Goal: Task Accomplishment & Management: Complete application form

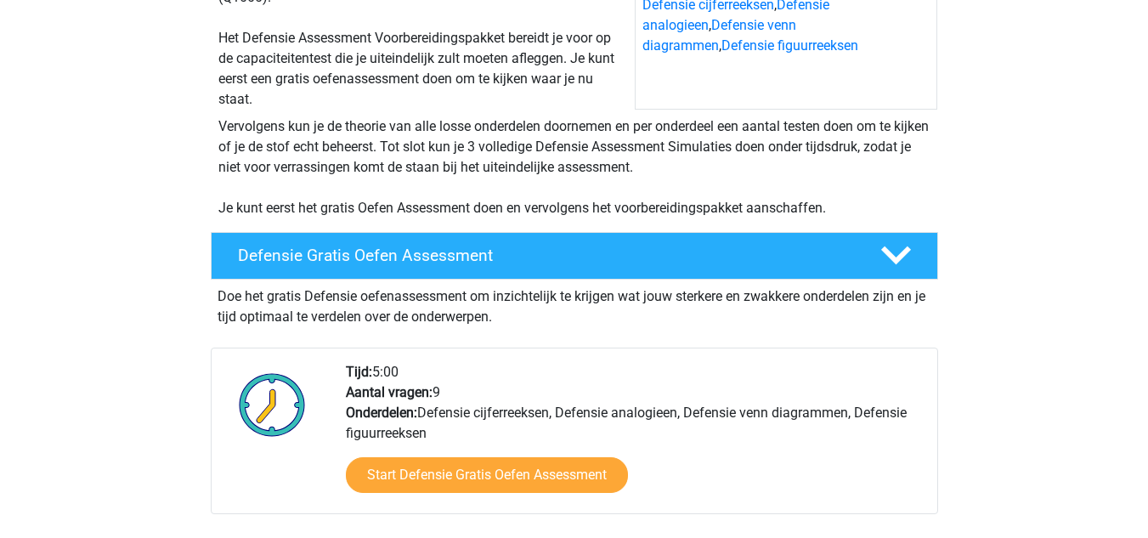
scroll to position [258, 0]
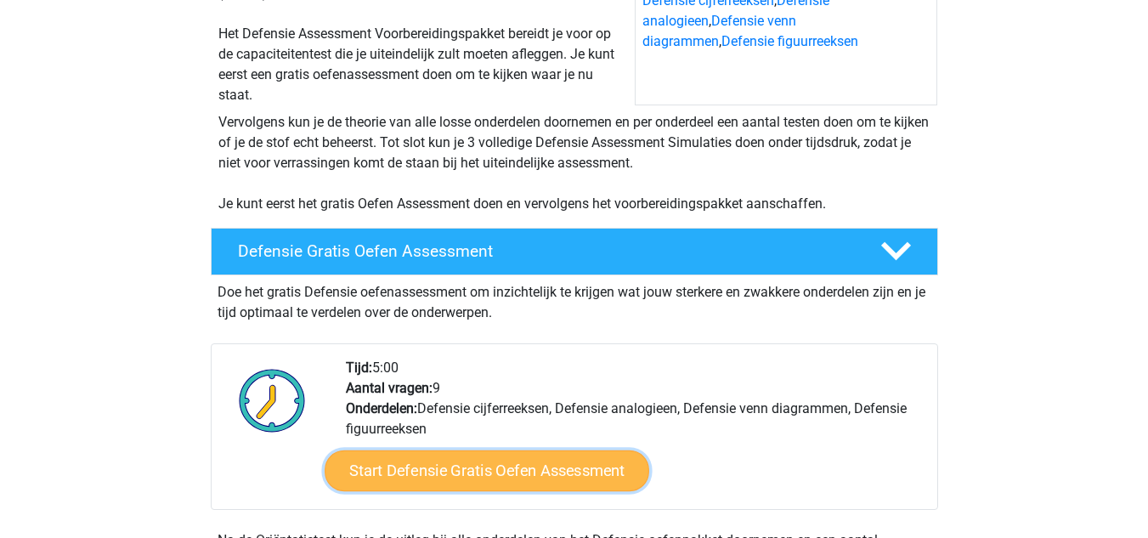
click at [457, 464] on link "Start Defensie Gratis Oefen Assessment" at bounding box center [487, 470] width 325 height 41
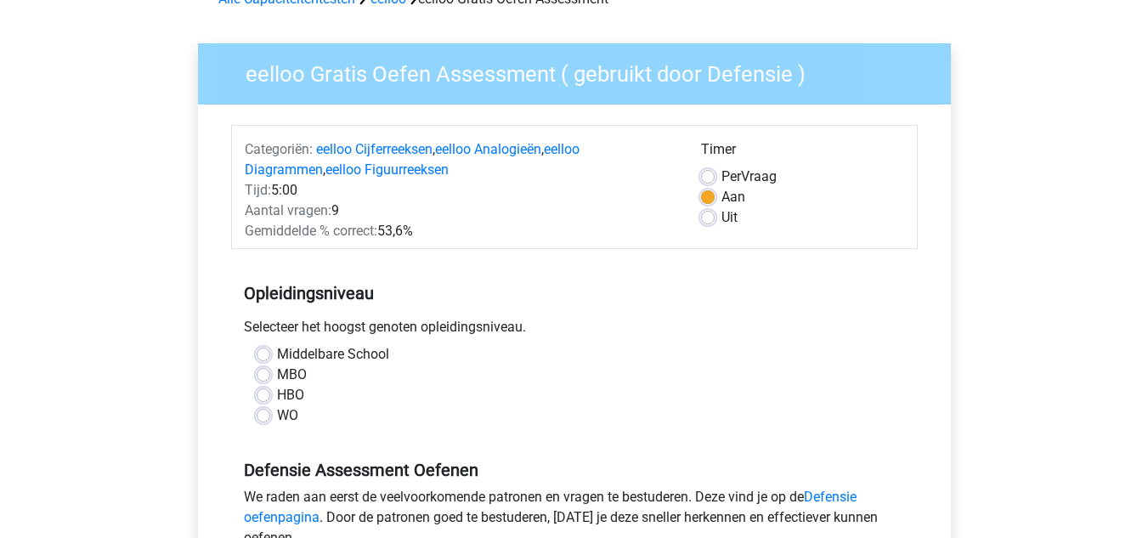
scroll to position [97, 0]
click at [283, 396] on label "HBO" at bounding box center [290, 394] width 27 height 20
click at [270, 396] on input "HBO" at bounding box center [264, 392] width 14 height 17
radio input "true"
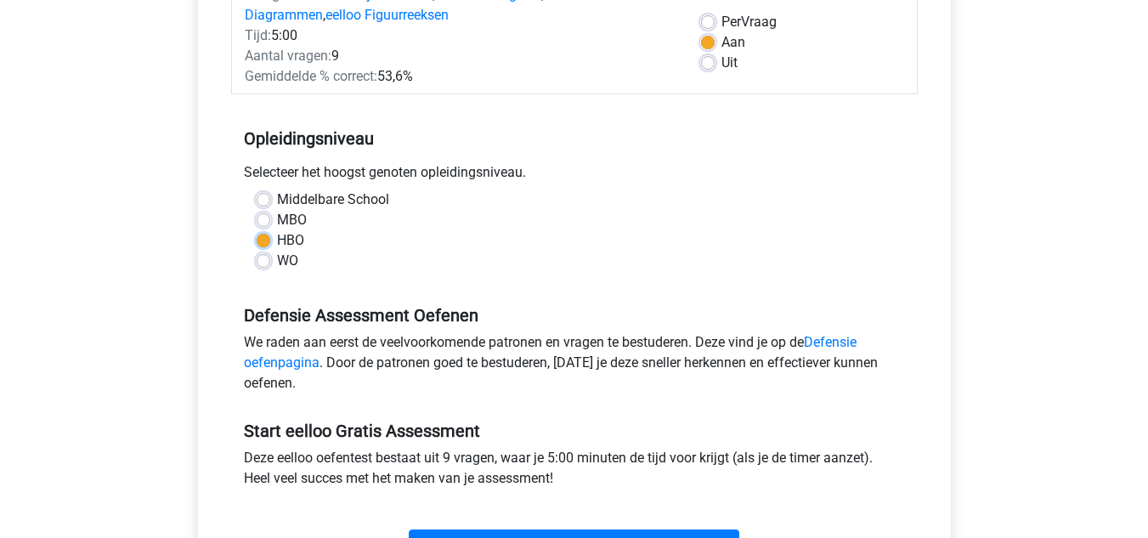
scroll to position [333, 0]
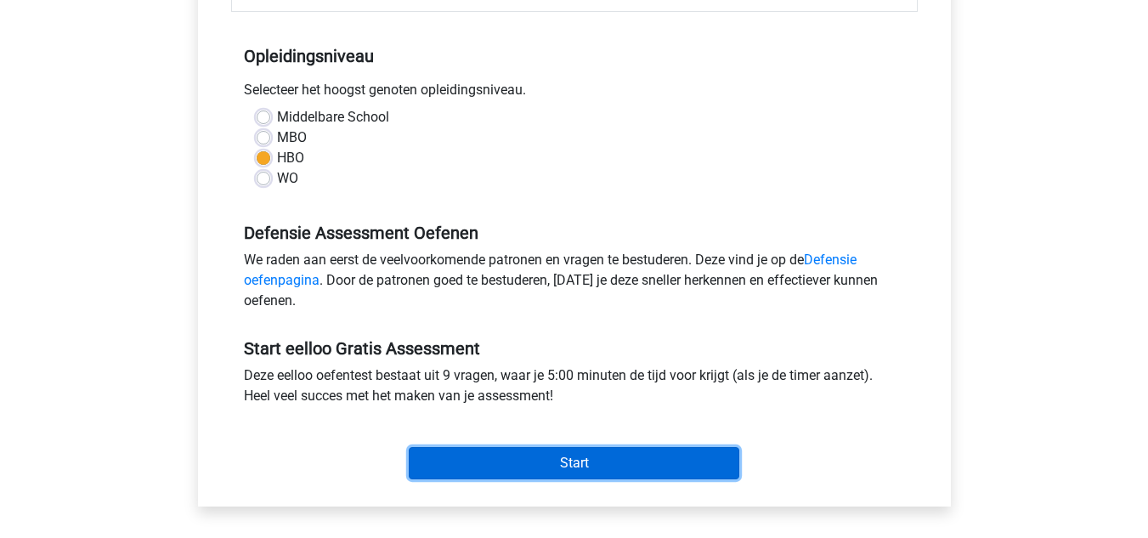
click at [521, 466] on input "Start" at bounding box center [574, 463] width 331 height 32
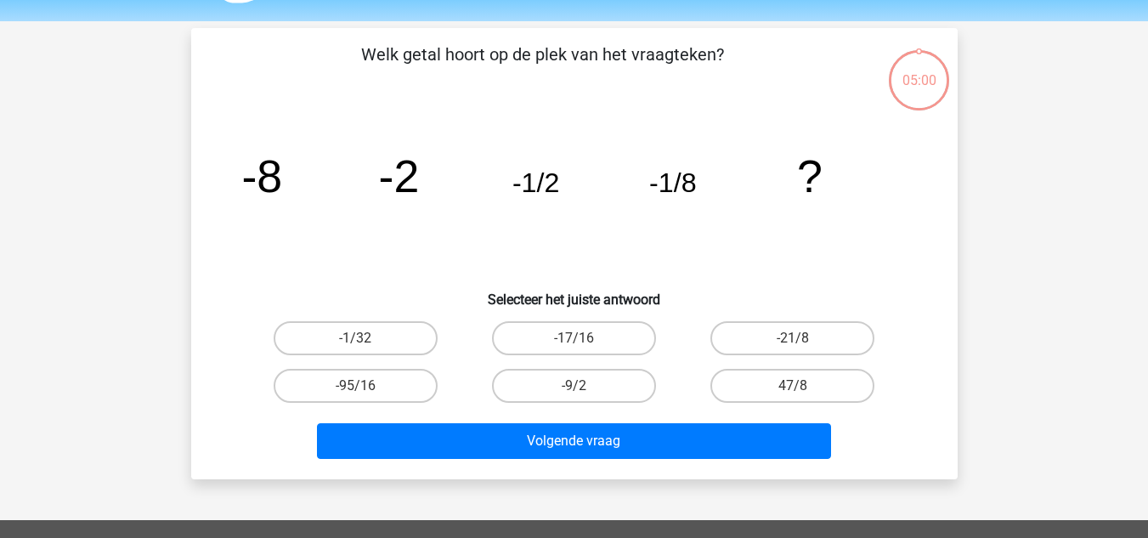
scroll to position [37, 0]
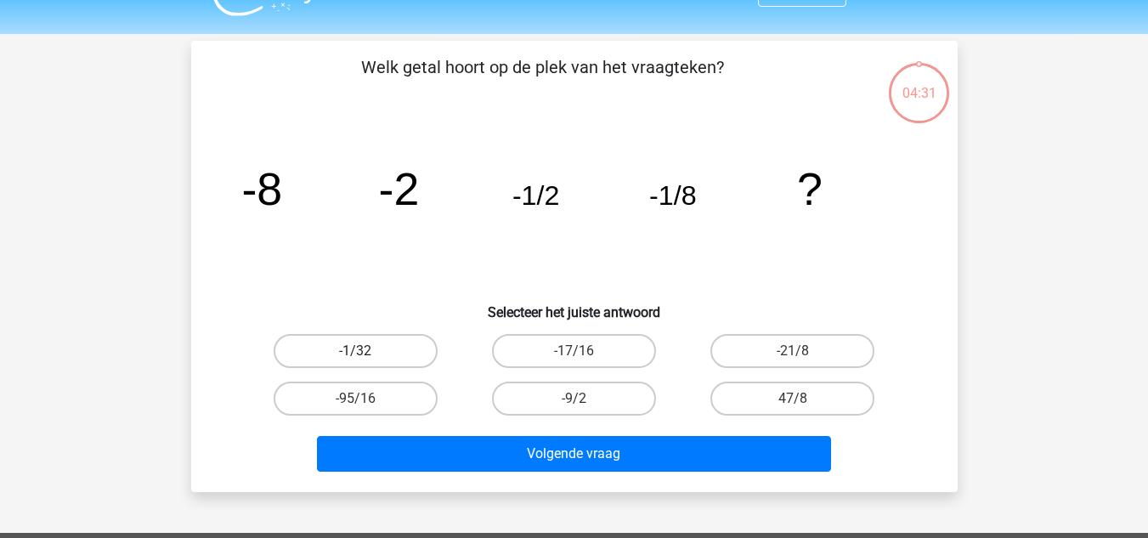
click at [402, 352] on label "-1/32" at bounding box center [356, 351] width 164 height 34
click at [366, 352] on input "-1/32" at bounding box center [360, 356] width 11 height 11
radio input "true"
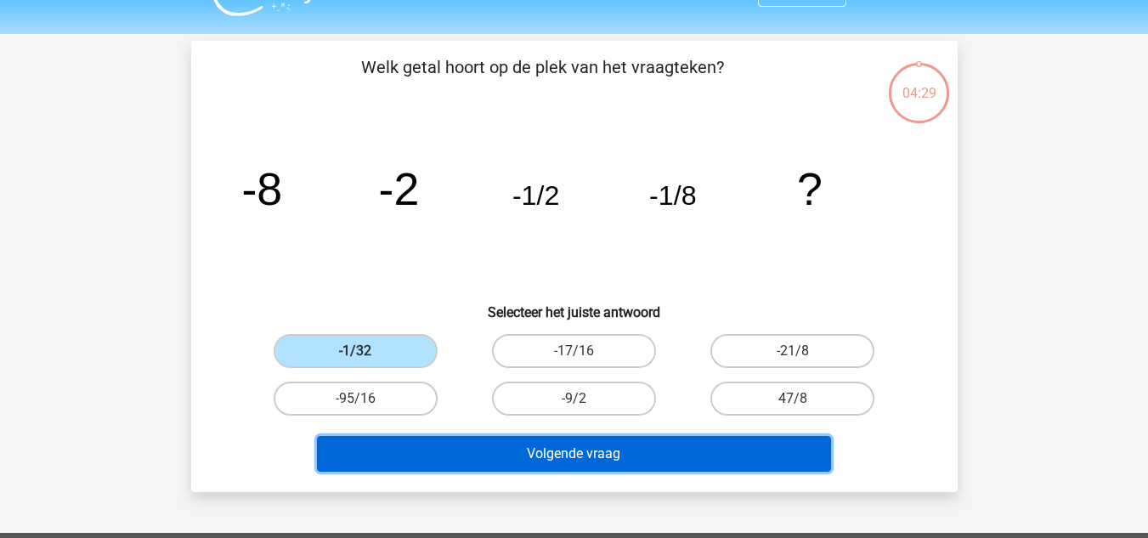
click at [499, 469] on button "Volgende vraag" at bounding box center [574, 454] width 514 height 36
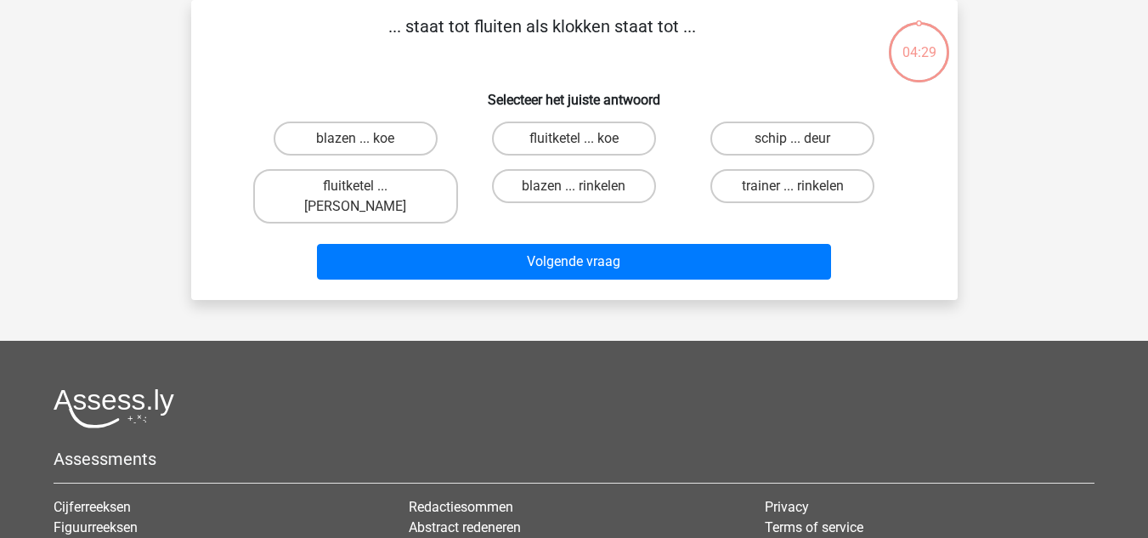
scroll to position [0, 0]
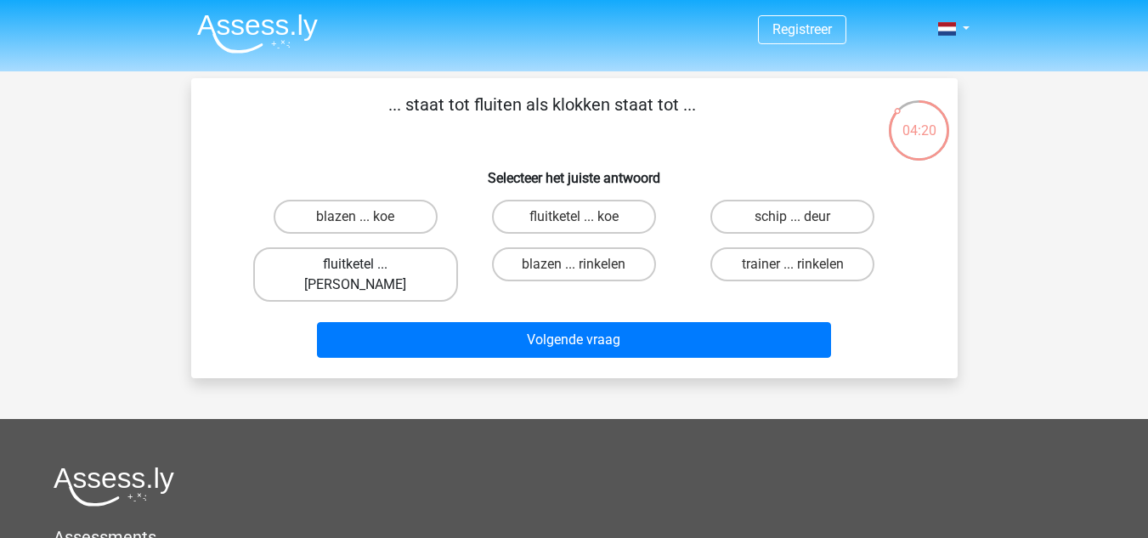
click at [419, 262] on label "fluitketel ... luiden" at bounding box center [355, 274] width 205 height 54
click at [366, 264] on input "fluitketel ... luiden" at bounding box center [360, 269] width 11 height 11
radio input "true"
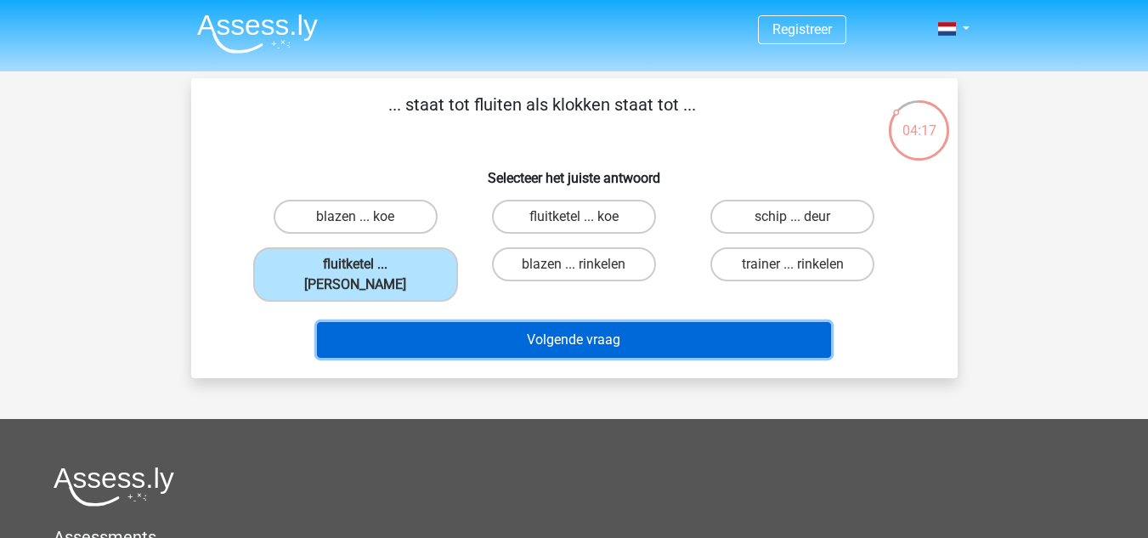
click at [512, 333] on button "Volgende vraag" at bounding box center [574, 340] width 514 height 36
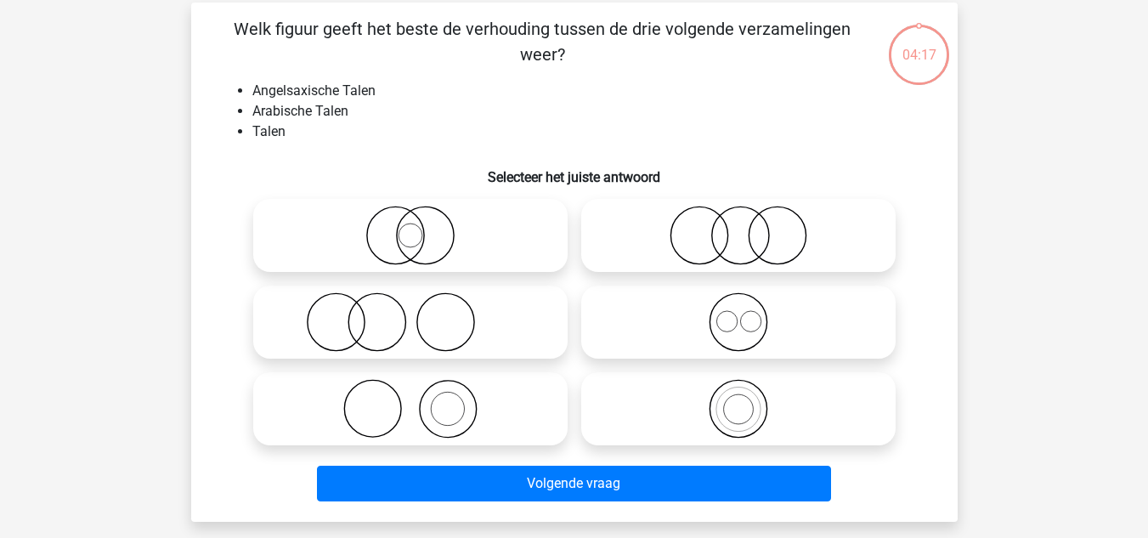
scroll to position [78, 0]
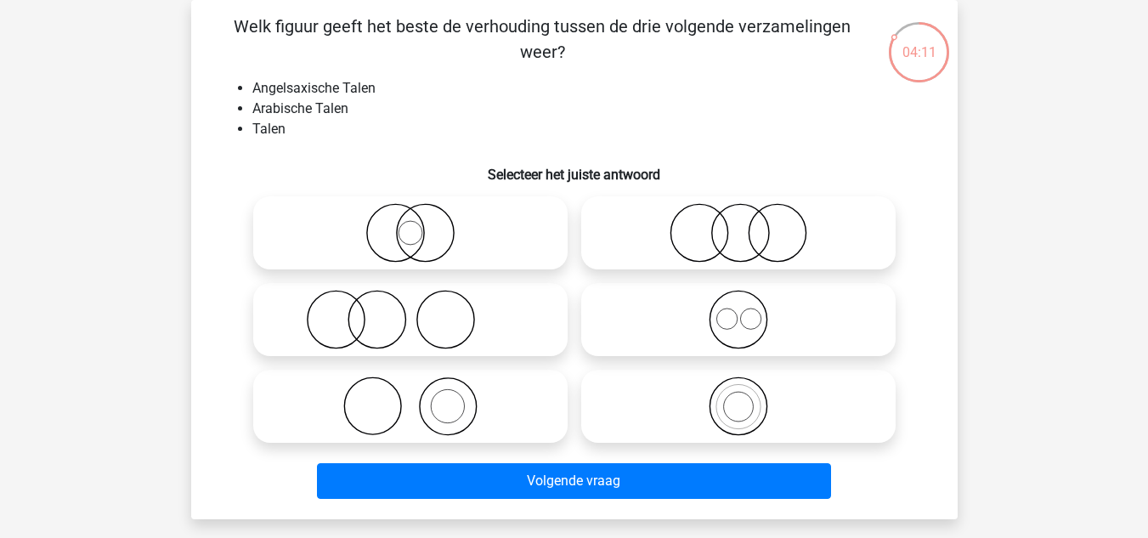
click at [386, 224] on icon at bounding box center [410, 232] width 301 height 59
click at [410, 224] on input "radio" at bounding box center [415, 218] width 11 height 11
radio input "true"
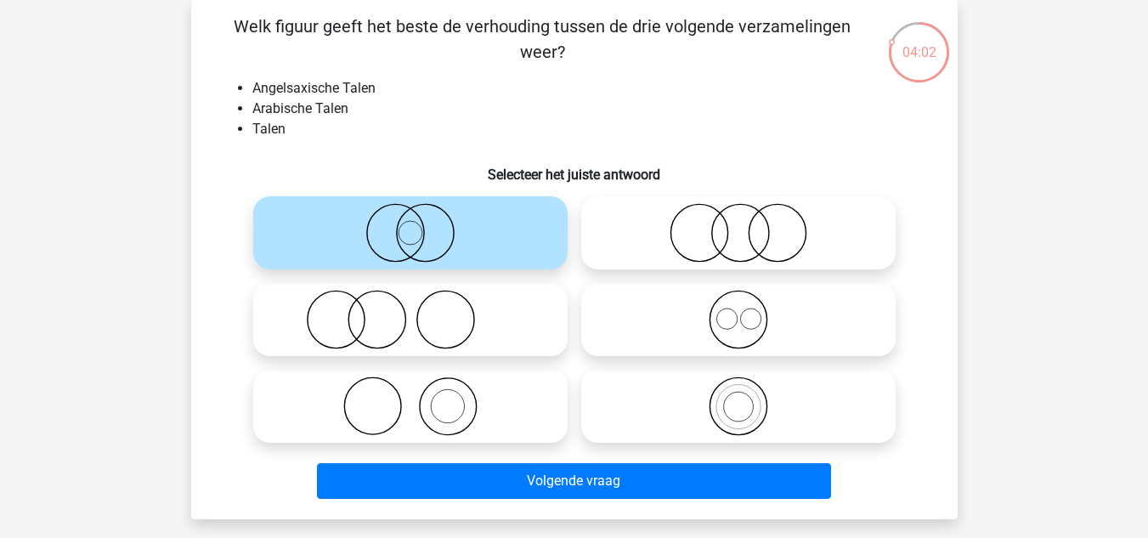
click at [744, 326] on icon at bounding box center [738, 319] width 301 height 59
click at [744, 311] on input "radio" at bounding box center [744, 305] width 11 height 11
radio input "true"
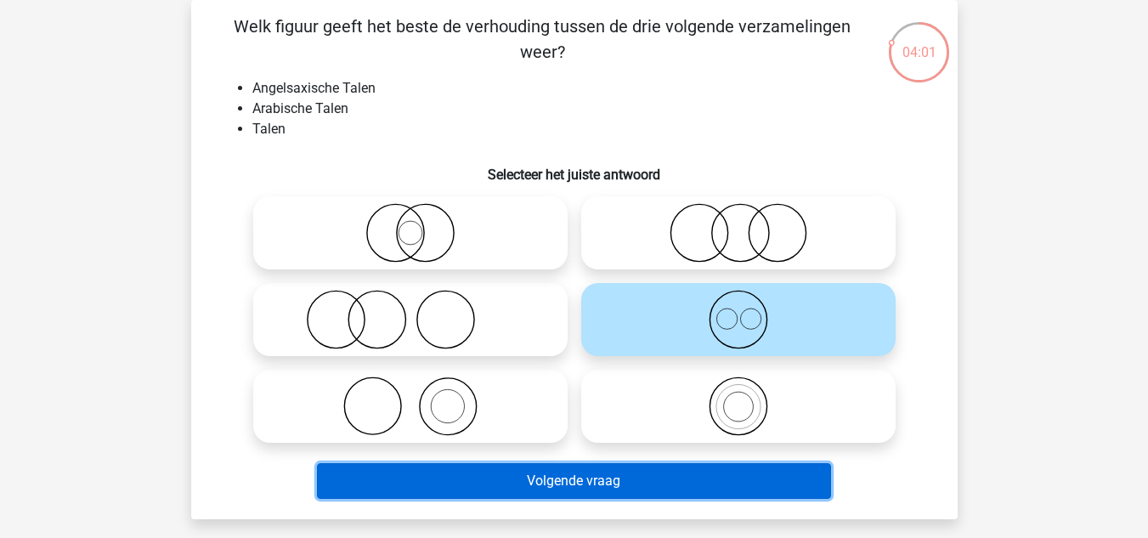
click at [526, 480] on button "Volgende vraag" at bounding box center [574, 481] width 514 height 36
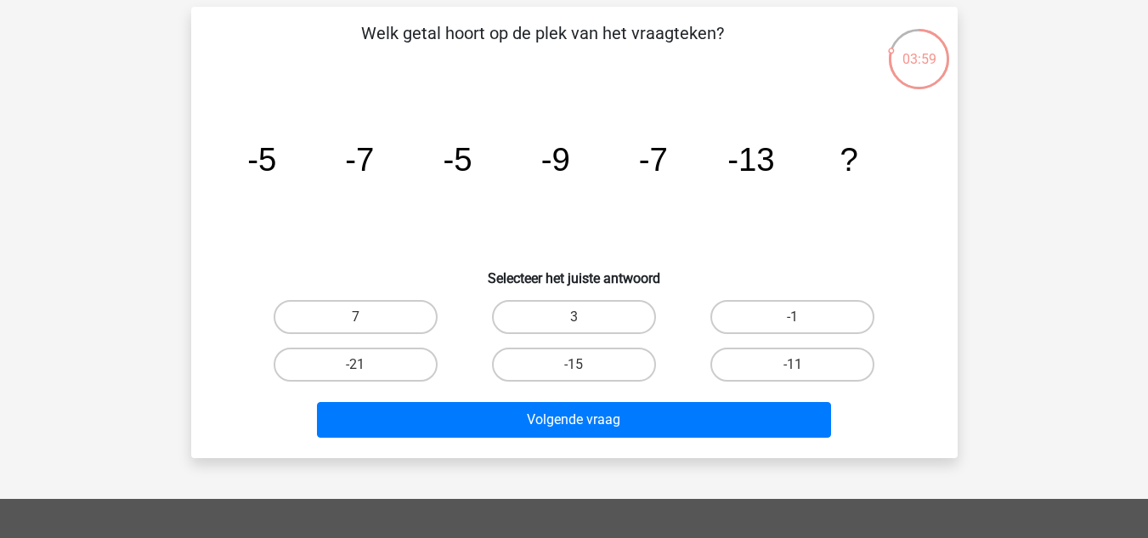
scroll to position [72, 0]
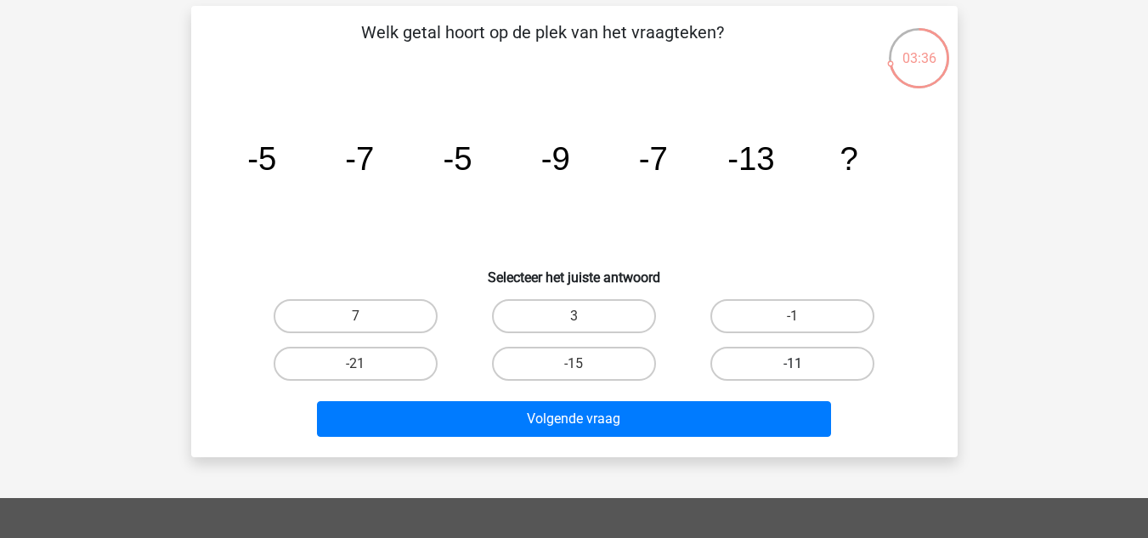
click at [777, 361] on label "-11" at bounding box center [793, 364] width 164 height 34
click at [793, 364] on input "-11" at bounding box center [798, 369] width 11 height 11
radio input "true"
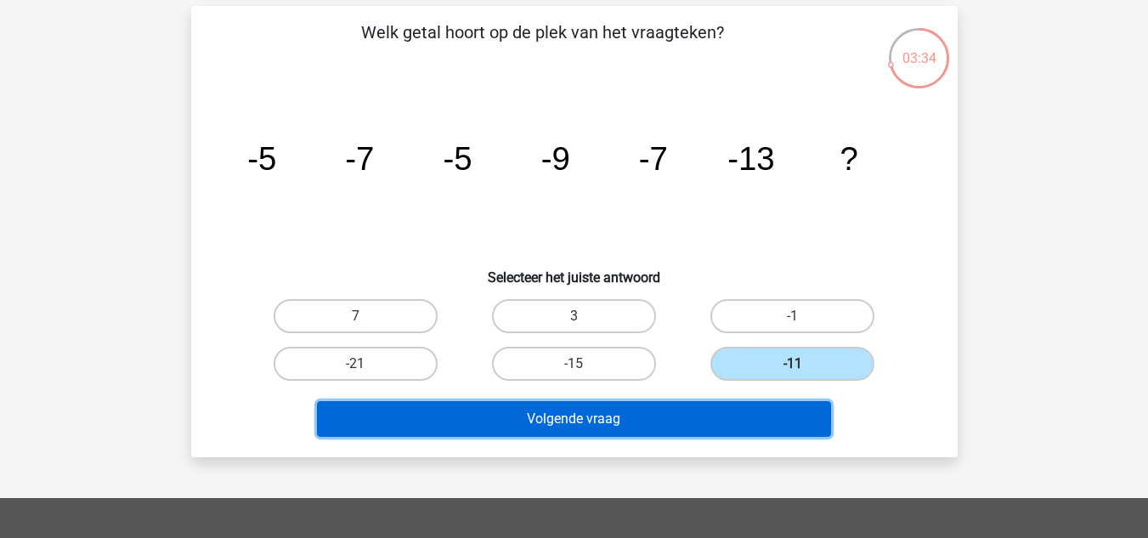
click at [636, 426] on button "Volgende vraag" at bounding box center [574, 419] width 514 height 36
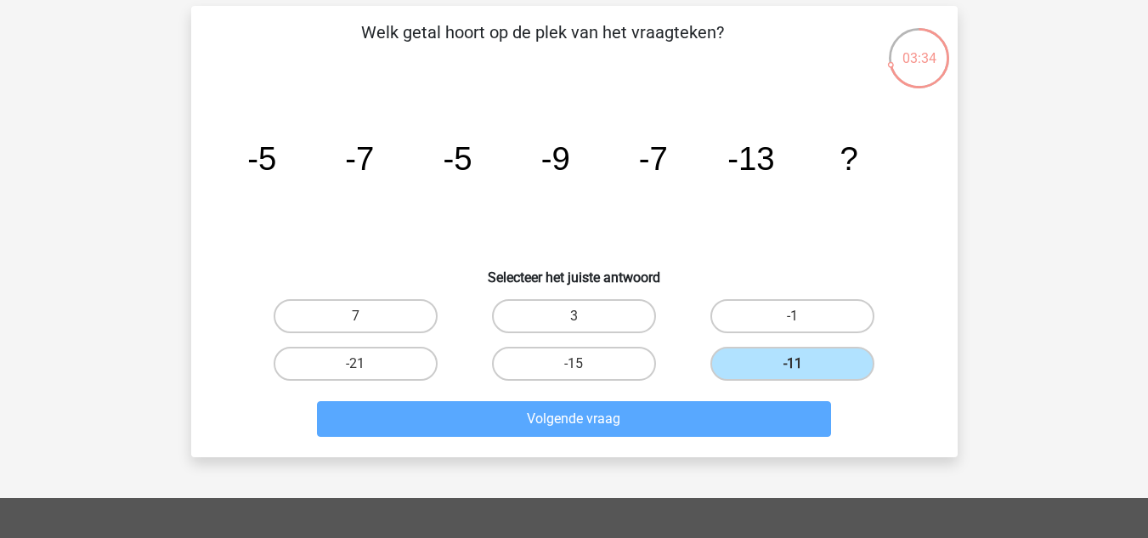
scroll to position [78, 0]
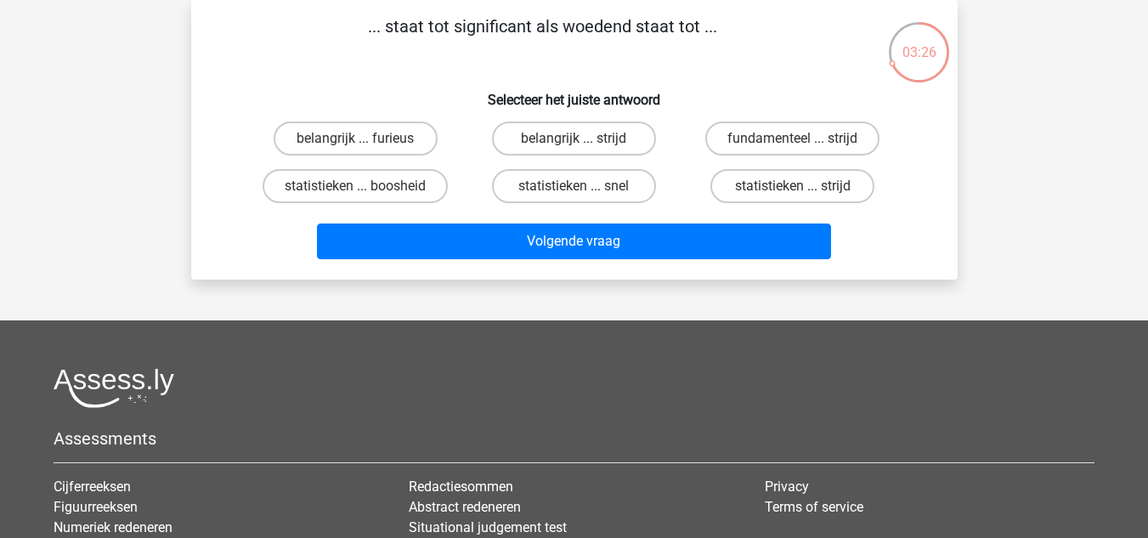
click at [584, 146] on input "belangrijk ... strijd" at bounding box center [579, 144] width 11 height 11
radio input "true"
click at [382, 144] on label "belangrijk ... furieus" at bounding box center [356, 139] width 164 height 34
click at [366, 144] on input "belangrijk ... furieus" at bounding box center [360, 144] width 11 height 11
radio input "true"
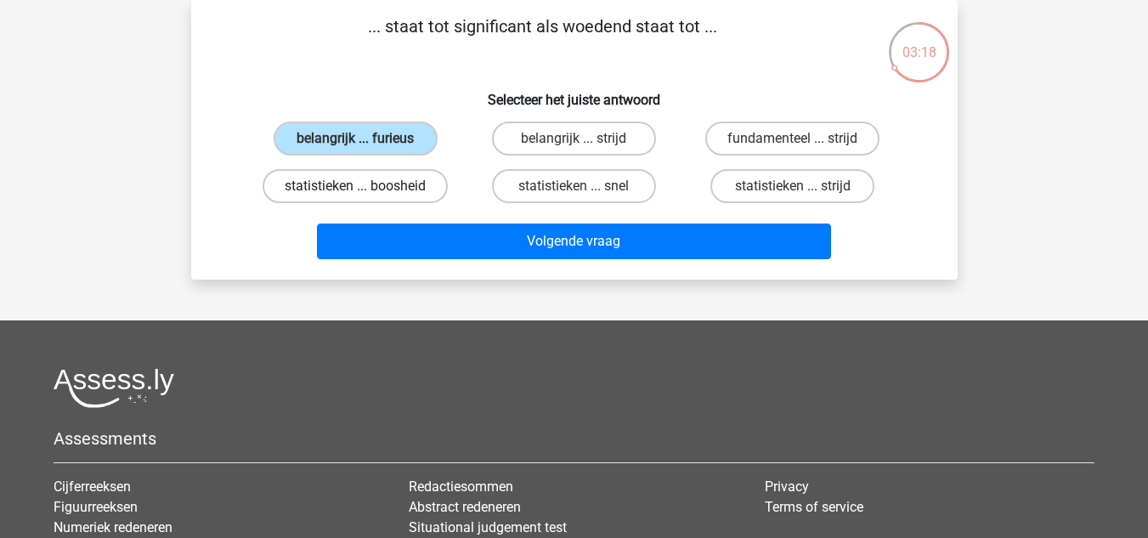
click at [411, 190] on label "statistieken ... boosheid" at bounding box center [355, 186] width 185 height 34
click at [366, 190] on input "statistieken ... boosheid" at bounding box center [360, 191] width 11 height 11
radio input "true"
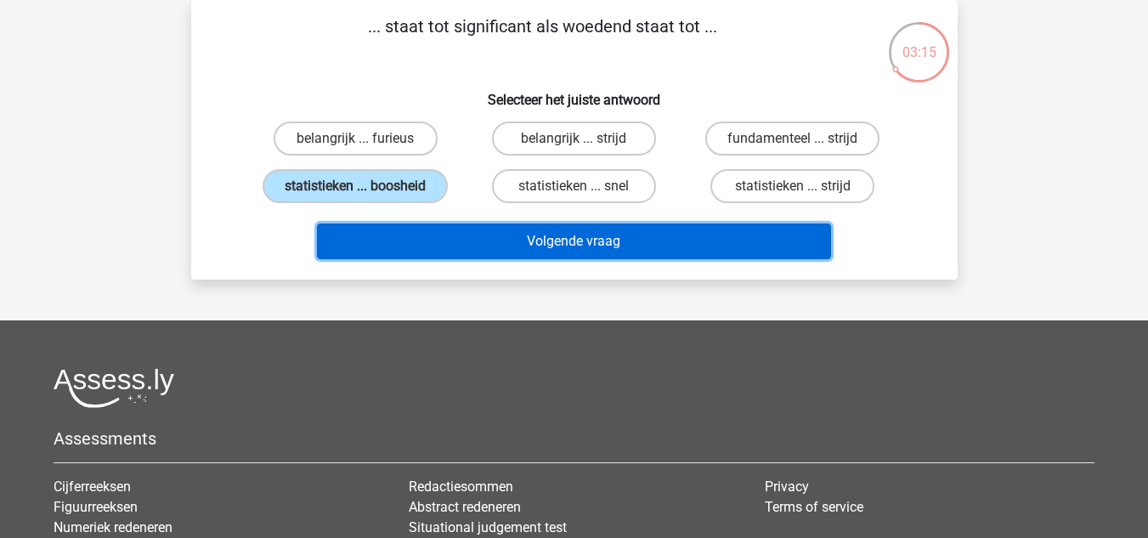
click at [470, 249] on button "Volgende vraag" at bounding box center [574, 242] width 514 height 36
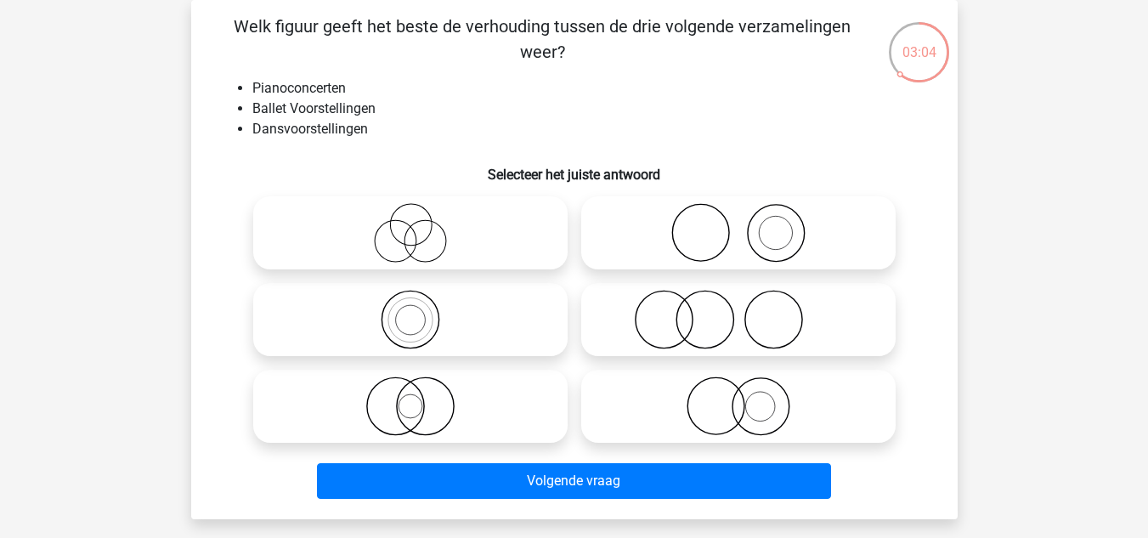
click at [709, 411] on icon at bounding box center [738, 406] width 301 height 59
click at [739, 398] on input "radio" at bounding box center [744, 392] width 11 height 11
radio input "true"
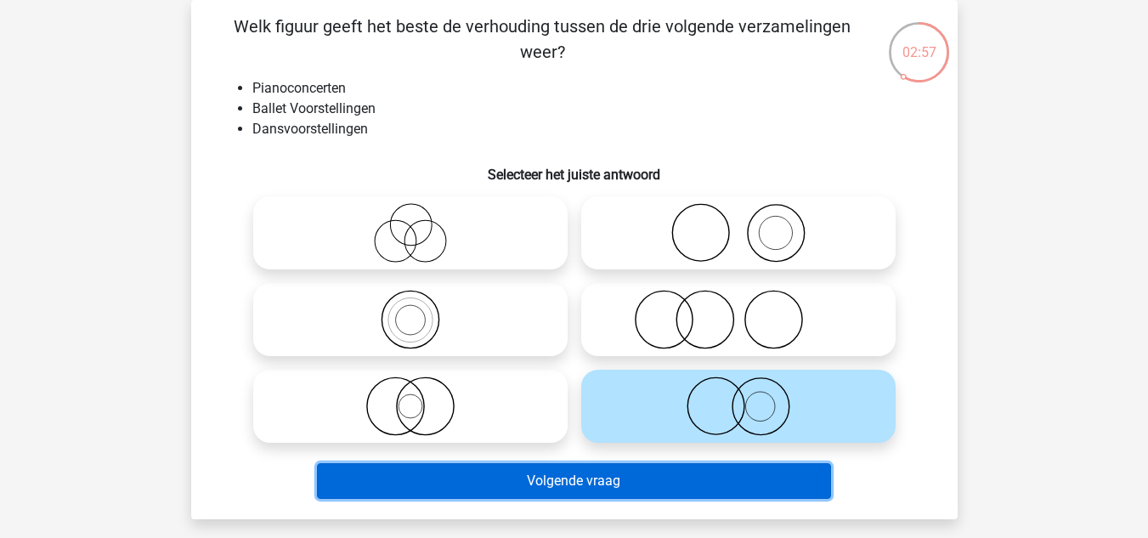
click at [684, 473] on button "Volgende vraag" at bounding box center [574, 481] width 514 height 36
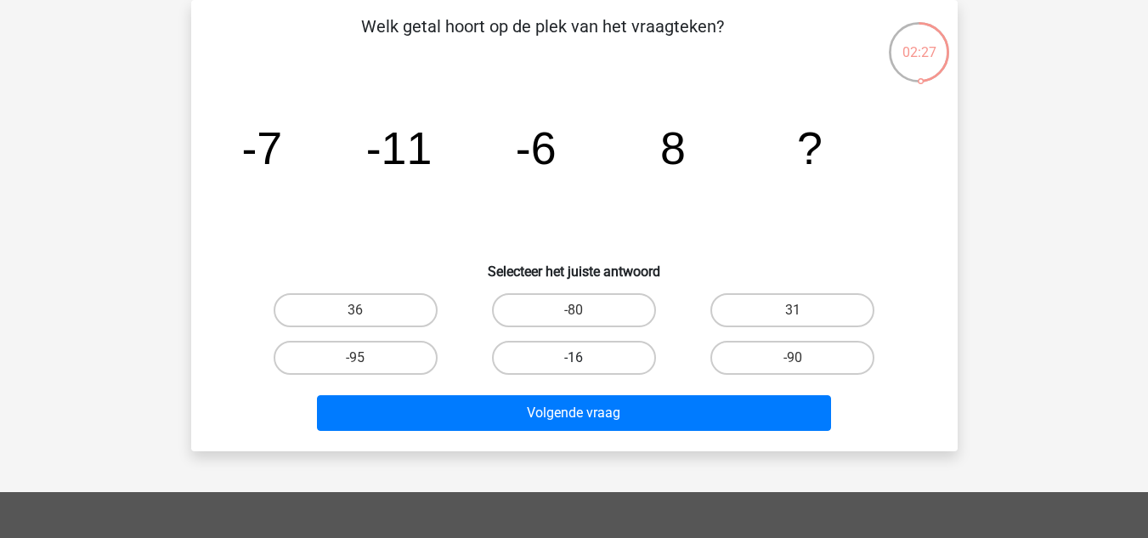
click at [600, 354] on label "-16" at bounding box center [574, 358] width 164 height 34
click at [585, 358] on input "-16" at bounding box center [579, 363] width 11 height 11
radio input "true"
click at [406, 304] on label "36" at bounding box center [356, 310] width 164 height 34
click at [366, 310] on input "36" at bounding box center [360, 315] width 11 height 11
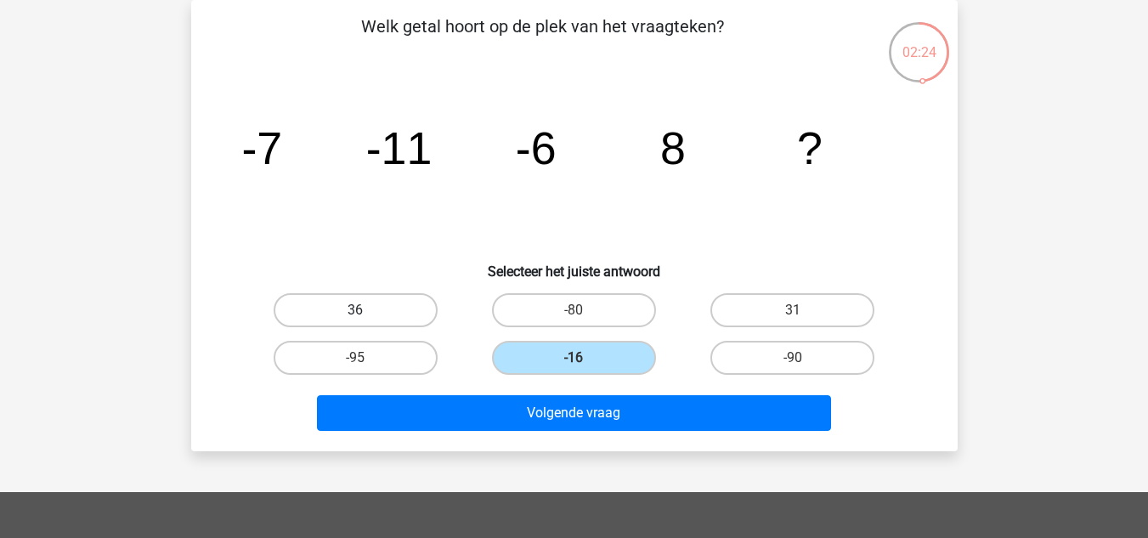
radio input "true"
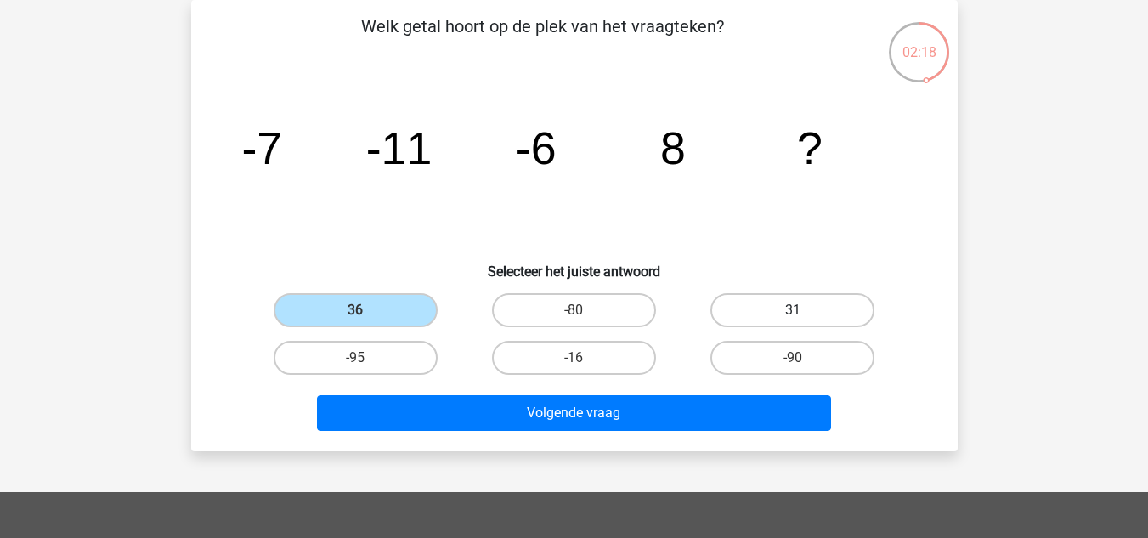
click at [764, 303] on label "31" at bounding box center [793, 310] width 164 height 34
click at [793, 310] on input "31" at bounding box center [798, 315] width 11 height 11
radio input "true"
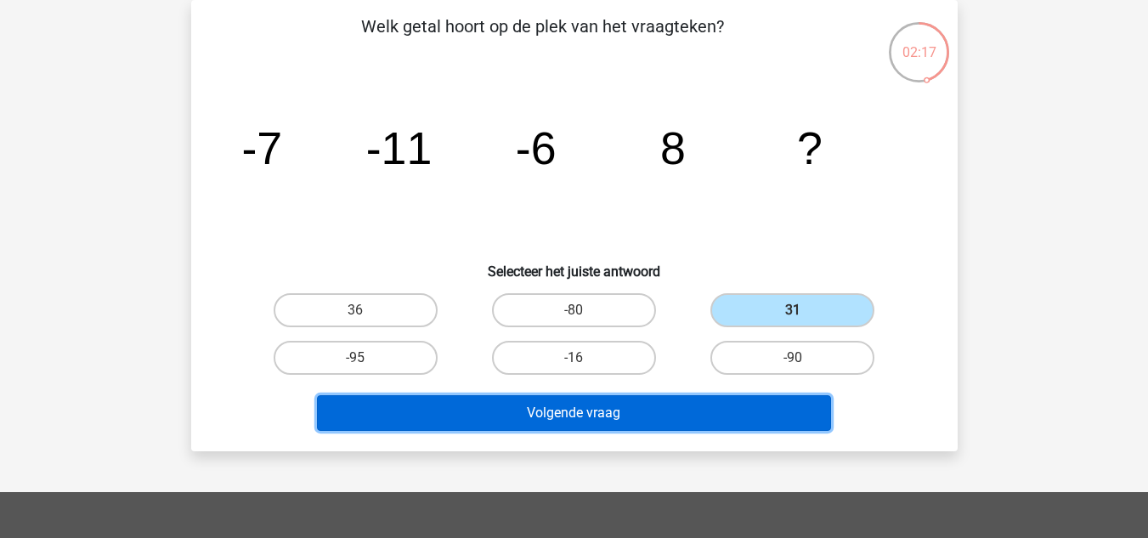
click at [610, 410] on button "Volgende vraag" at bounding box center [574, 413] width 514 height 36
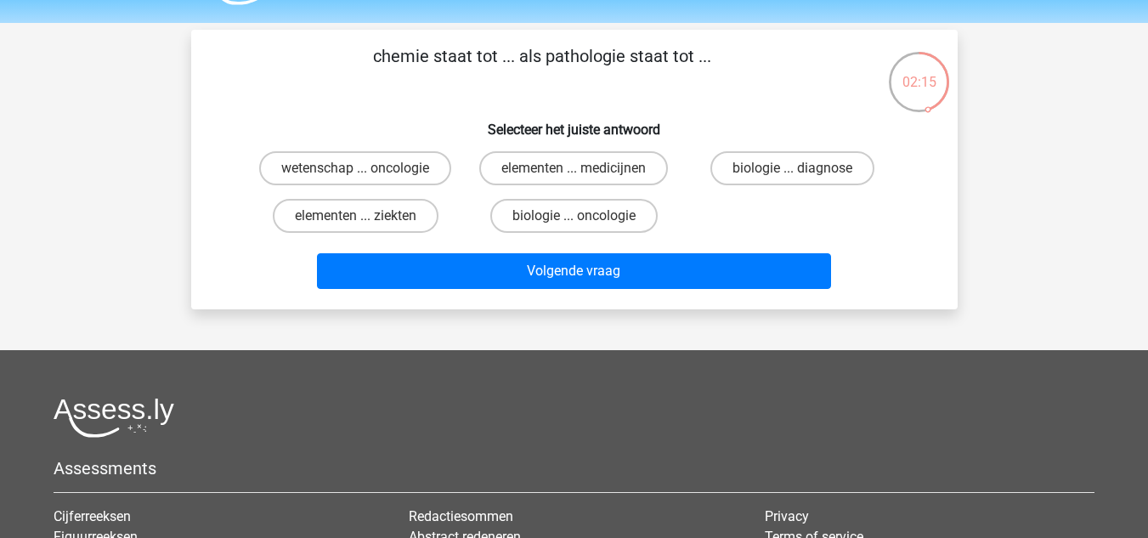
scroll to position [43, 0]
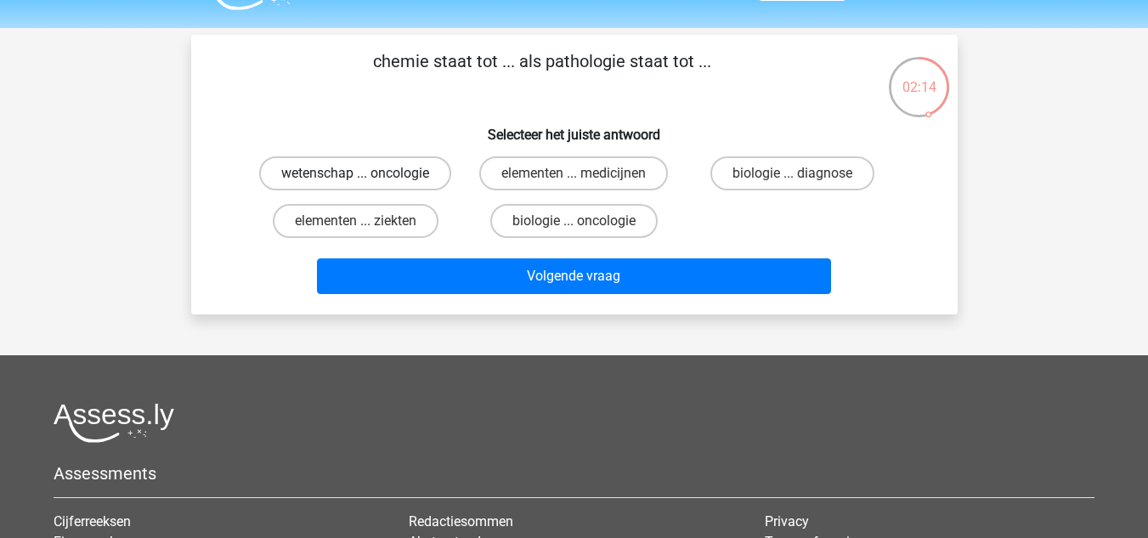
click at [393, 173] on label "wetenschap ... oncologie" at bounding box center [355, 173] width 192 height 34
click at [366, 173] on input "wetenschap ... oncologie" at bounding box center [360, 178] width 11 height 11
radio input "true"
click at [539, 224] on label "biologie ... oncologie" at bounding box center [573, 221] width 167 height 34
click at [574, 224] on input "biologie ... oncologie" at bounding box center [579, 226] width 11 height 11
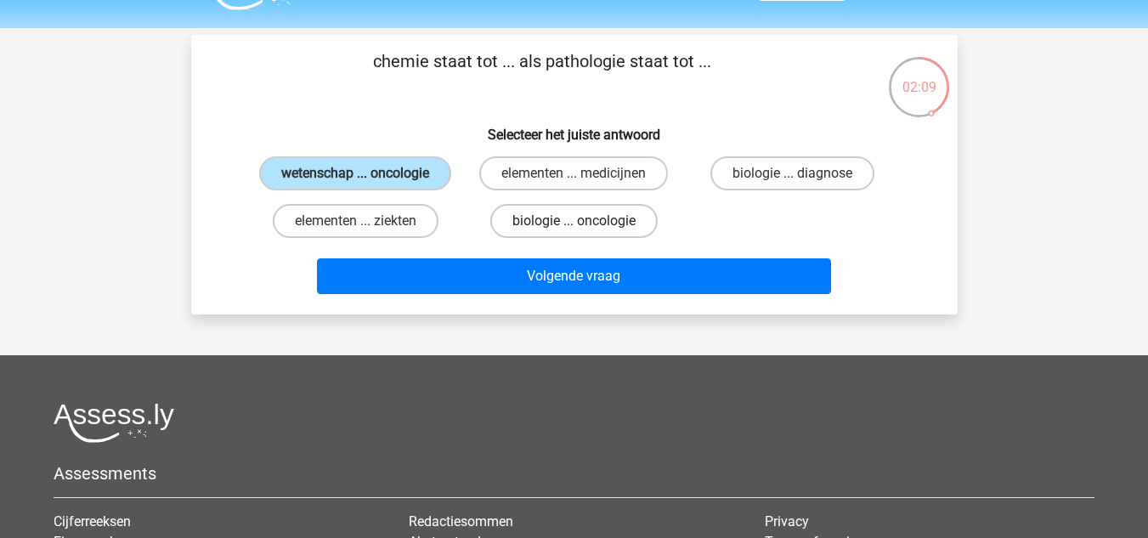
radio input "true"
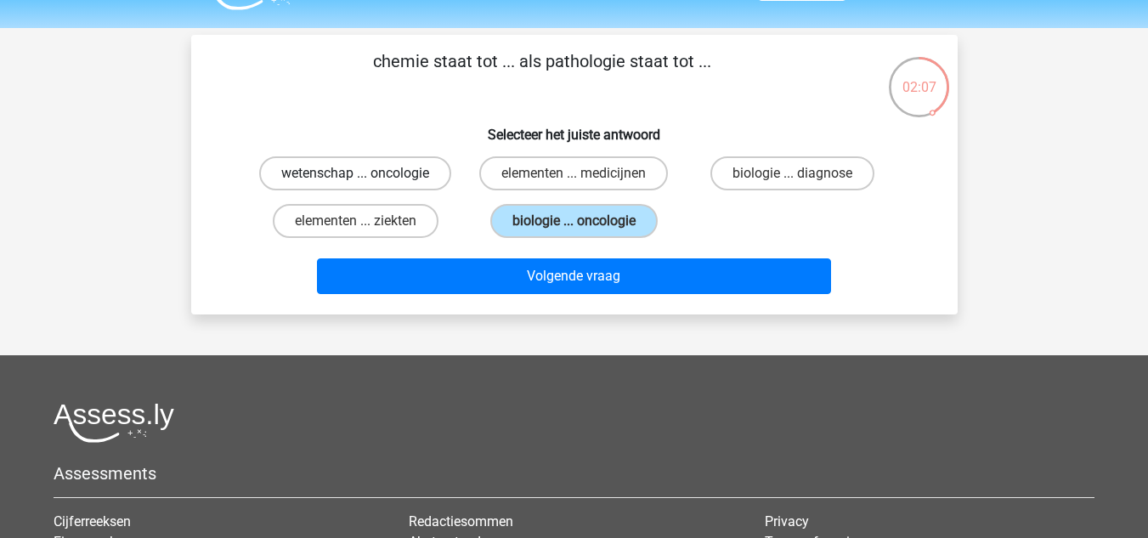
click at [351, 178] on label "wetenschap ... oncologie" at bounding box center [355, 173] width 192 height 34
click at [355, 178] on input "wetenschap ... oncologie" at bounding box center [360, 178] width 11 height 11
radio input "true"
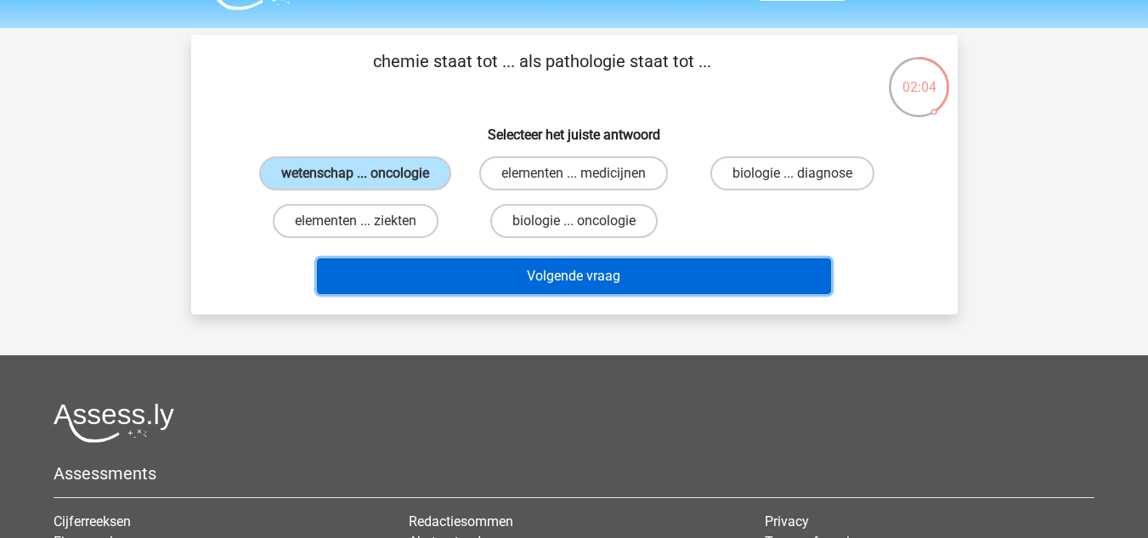
click at [430, 271] on button "Volgende vraag" at bounding box center [574, 276] width 514 height 36
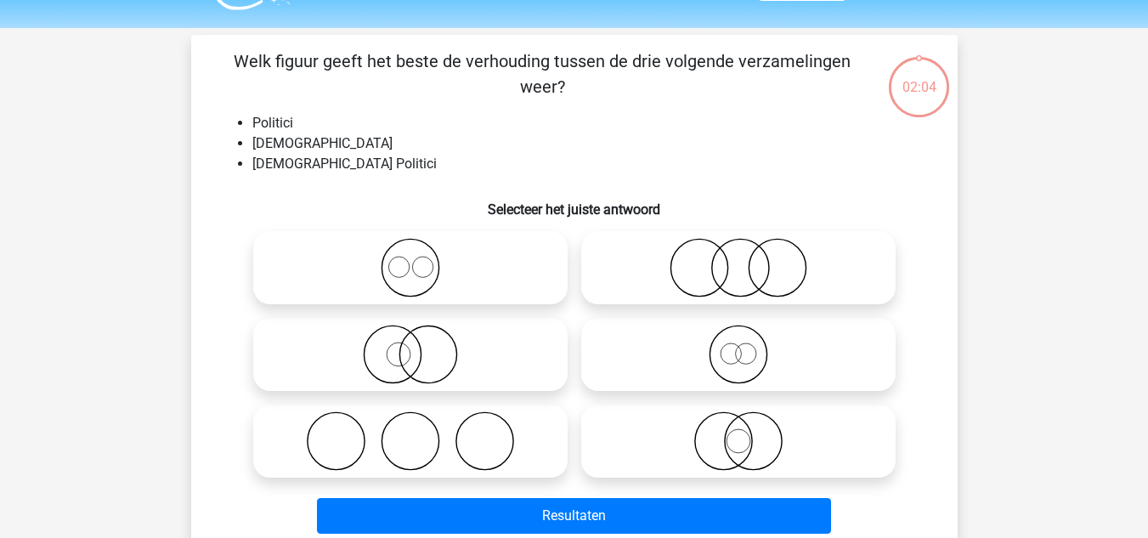
scroll to position [78, 0]
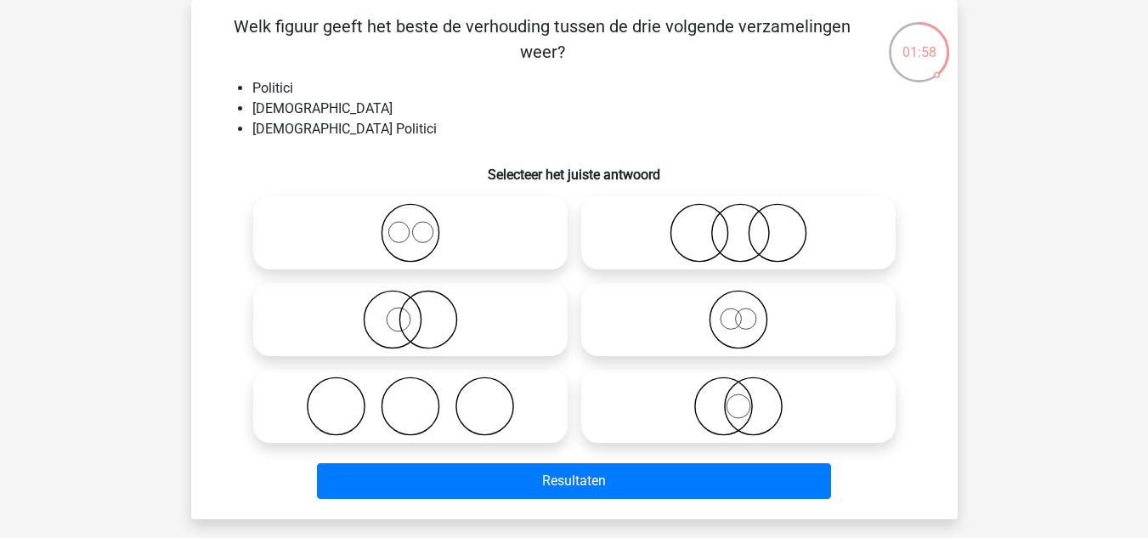
click at [705, 333] on icon at bounding box center [738, 319] width 301 height 59
click at [739, 311] on input "radio" at bounding box center [744, 305] width 11 height 11
radio input "true"
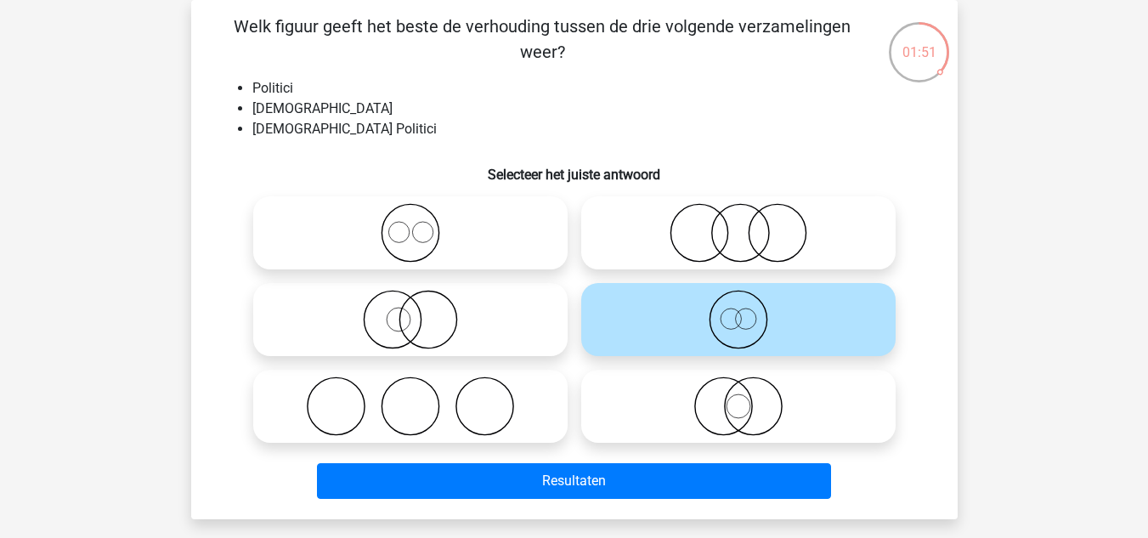
click at [444, 303] on icon at bounding box center [410, 319] width 301 height 59
click at [422, 303] on input "radio" at bounding box center [415, 305] width 11 height 11
radio input "true"
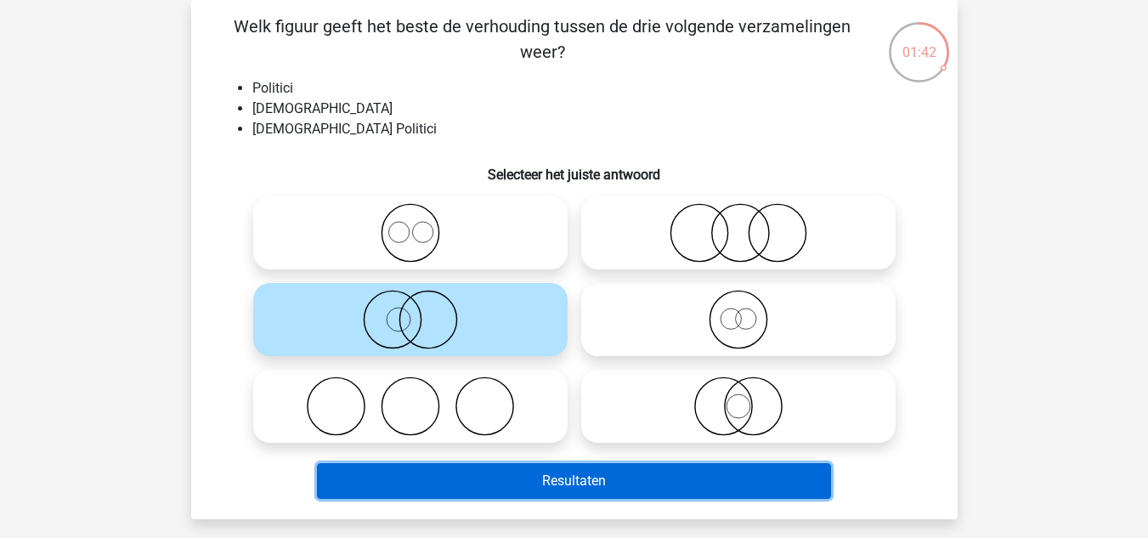
click at [504, 482] on button "Resultaten" at bounding box center [574, 481] width 514 height 36
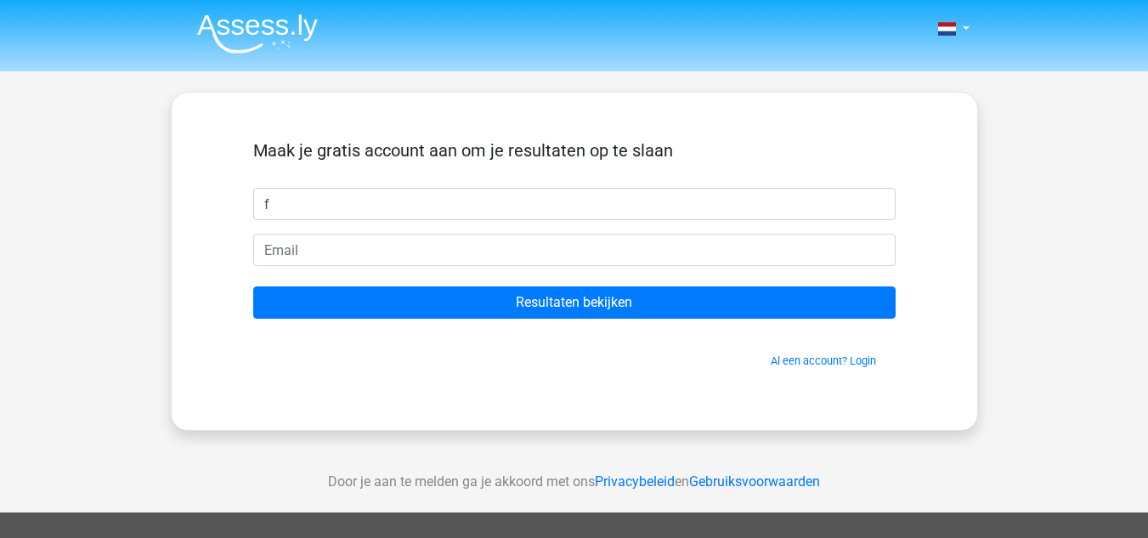
type input "f"
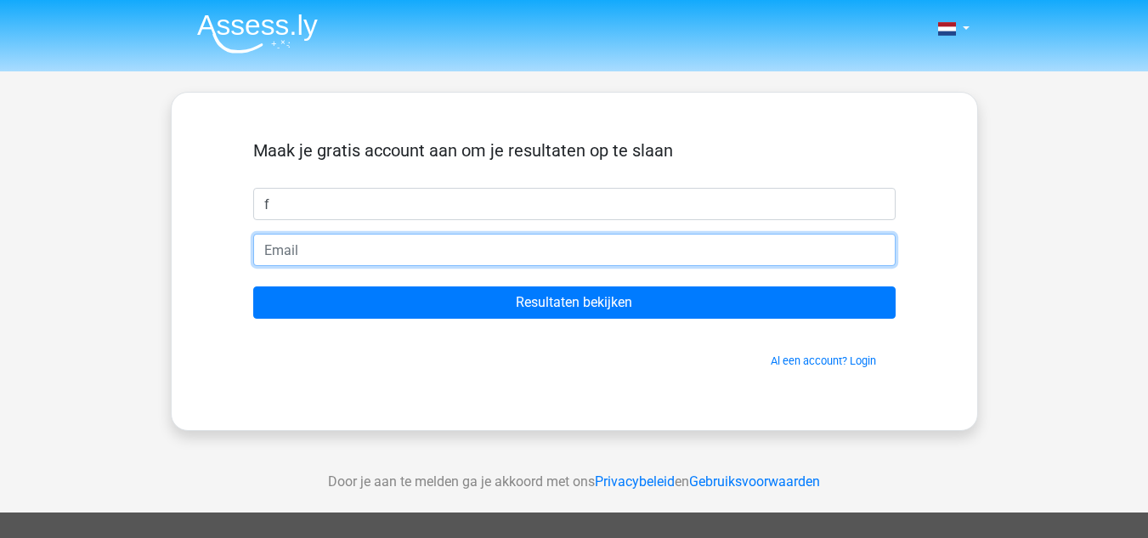
click at [575, 258] on input "email" at bounding box center [574, 250] width 643 height 32
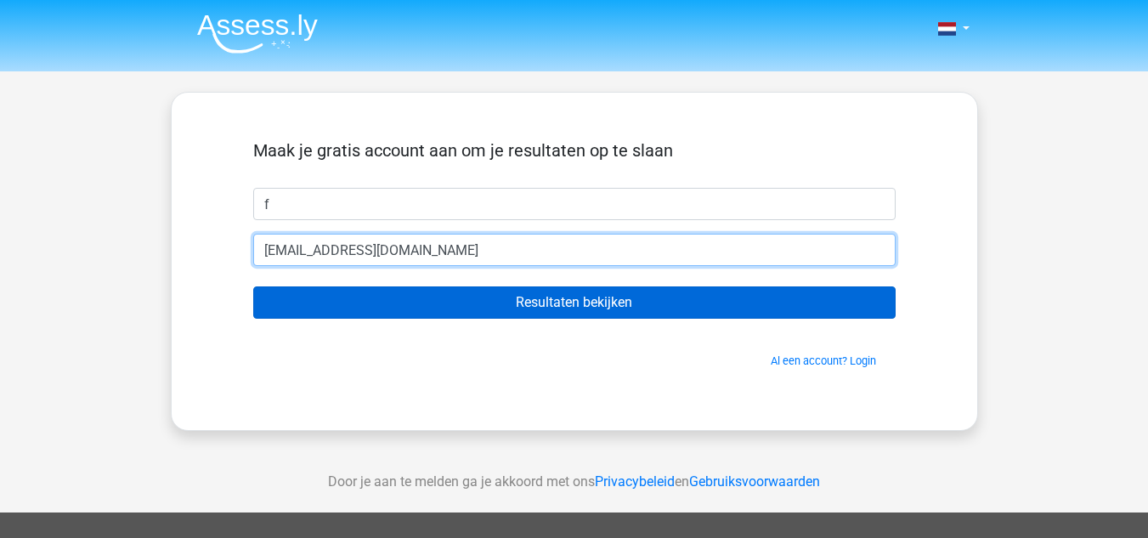
type input "[EMAIL_ADDRESS][DOMAIN_NAME]"
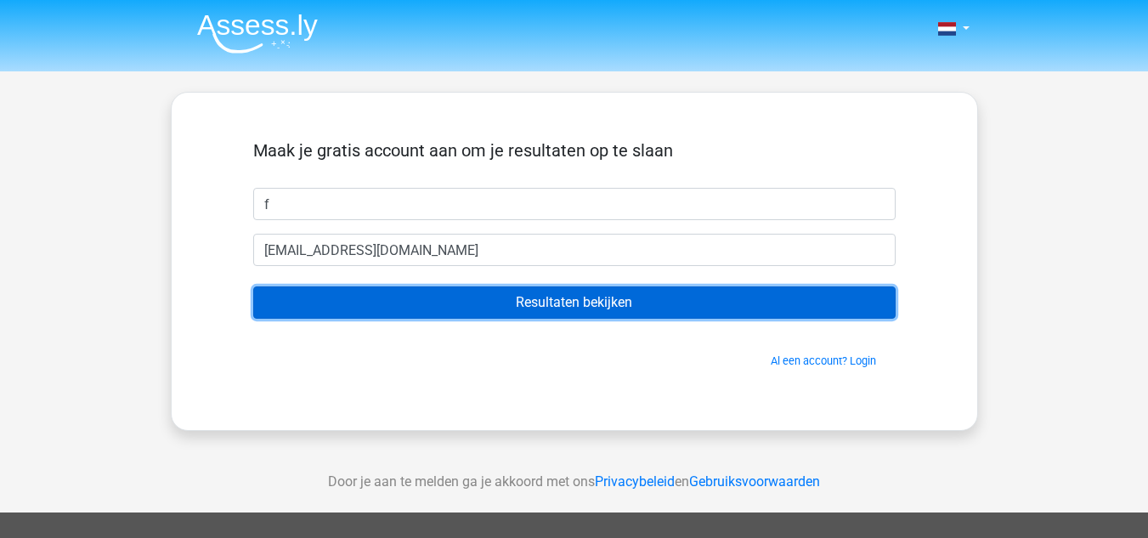
click at [516, 307] on input "Resultaten bekijken" at bounding box center [574, 302] width 643 height 32
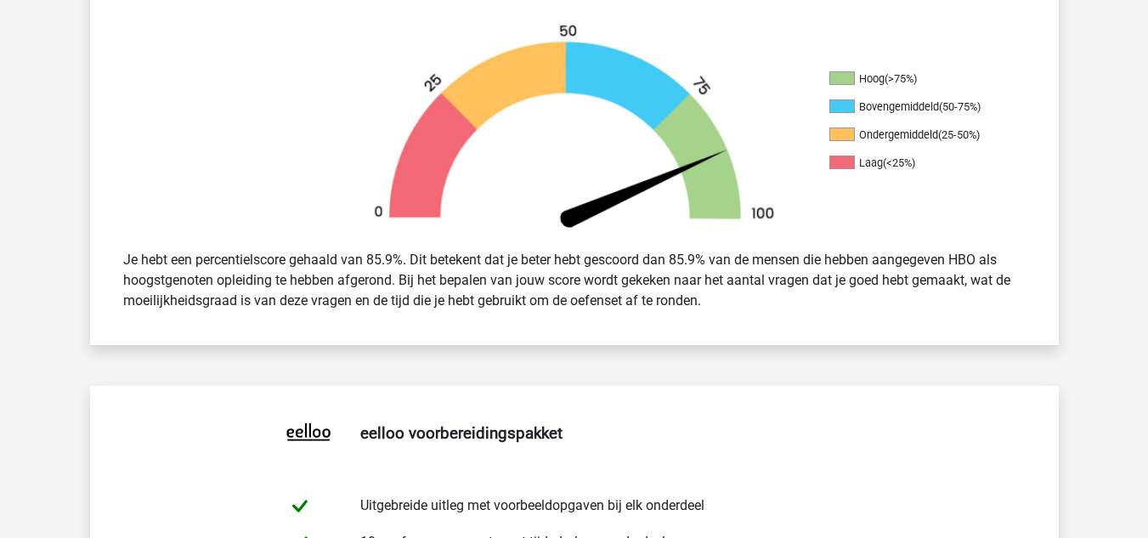
scroll to position [519, 0]
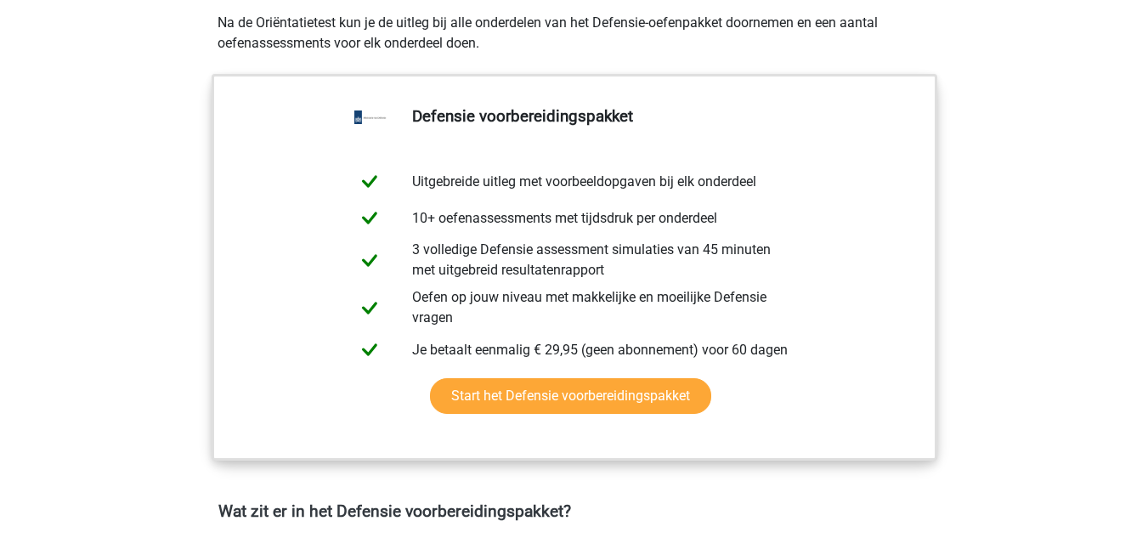
scroll to position [776, 0]
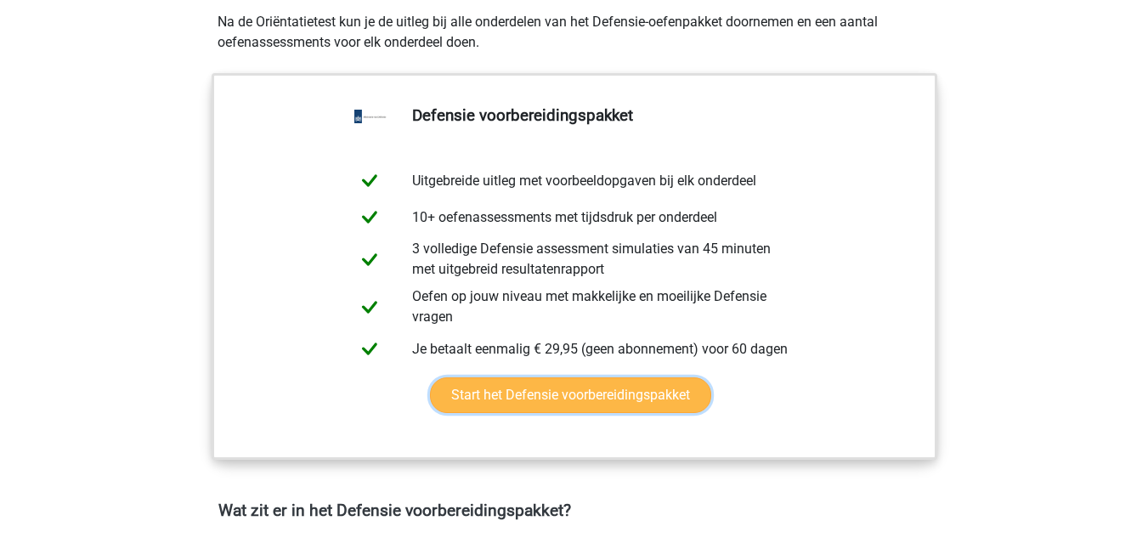
click at [552, 399] on link "Start het Defensie voorbereidingspakket" at bounding box center [570, 395] width 281 height 36
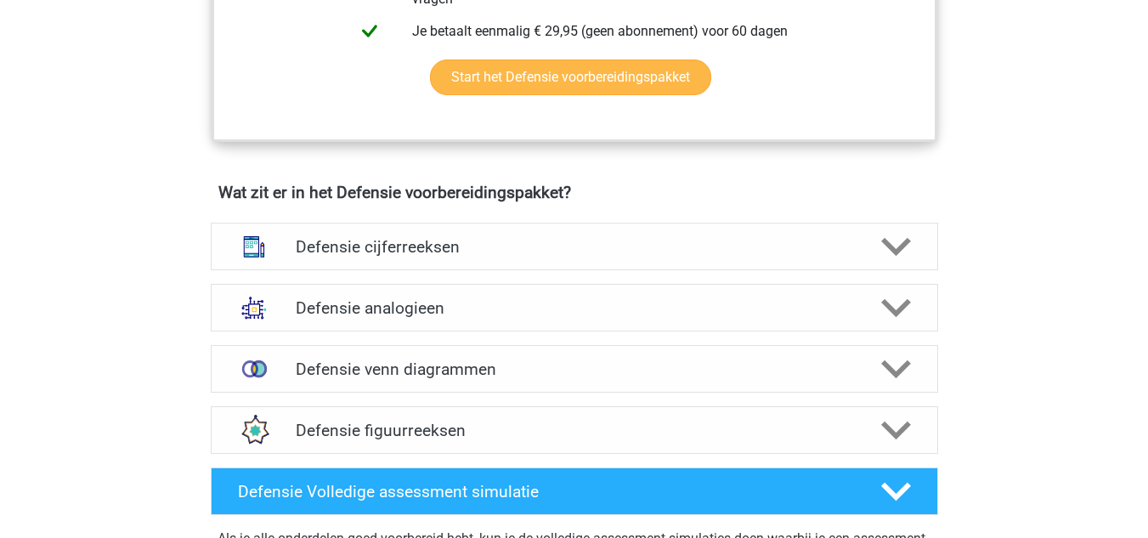
scroll to position [1259, 0]
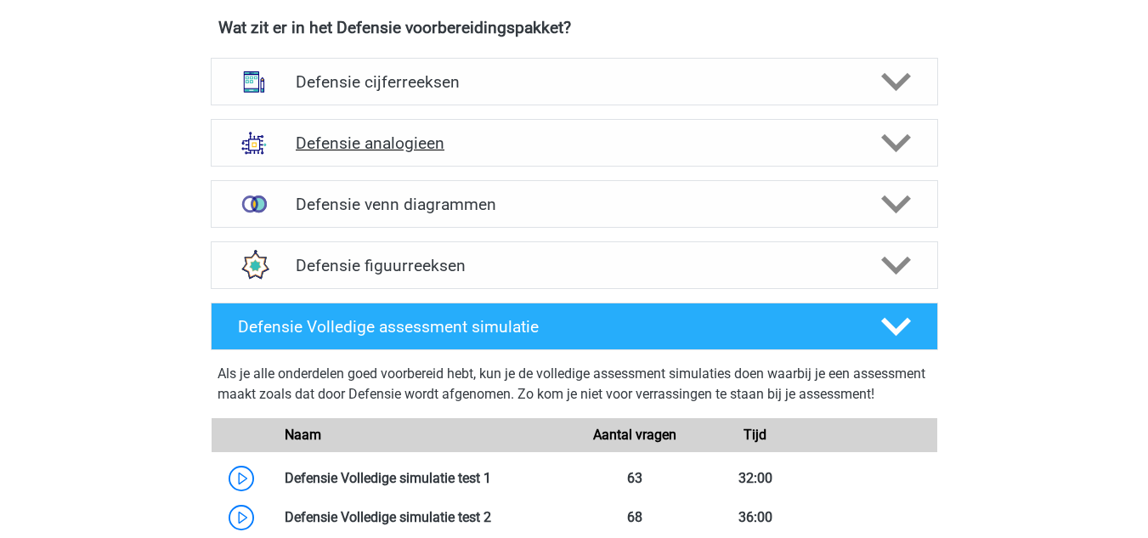
click at [401, 131] on div "Defensie analogieen" at bounding box center [575, 143] width 728 height 48
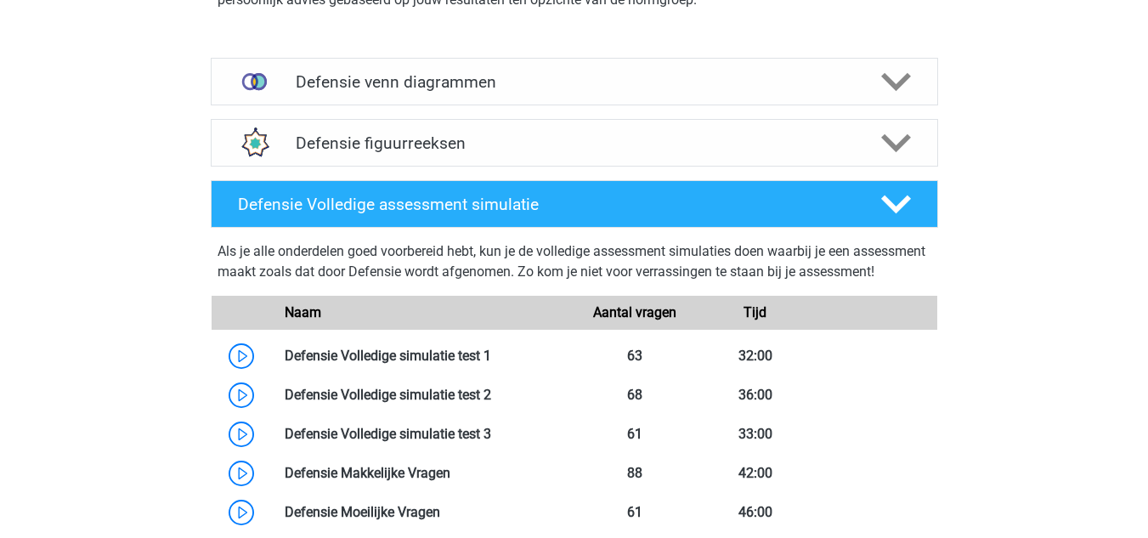
scroll to position [2513, 0]
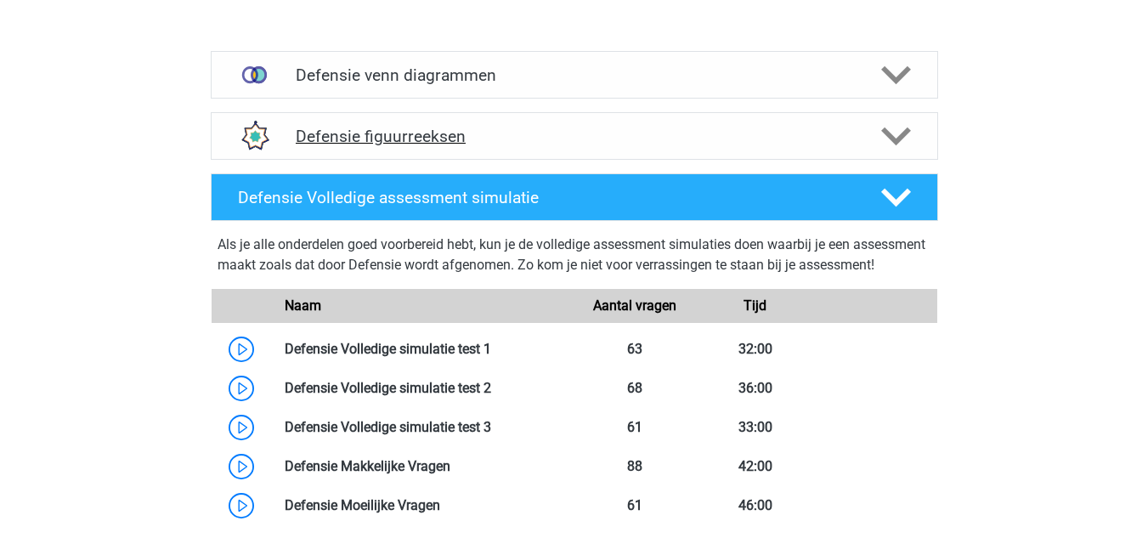
click at [456, 121] on div "Defensie figuurreeksen" at bounding box center [575, 136] width 728 height 48
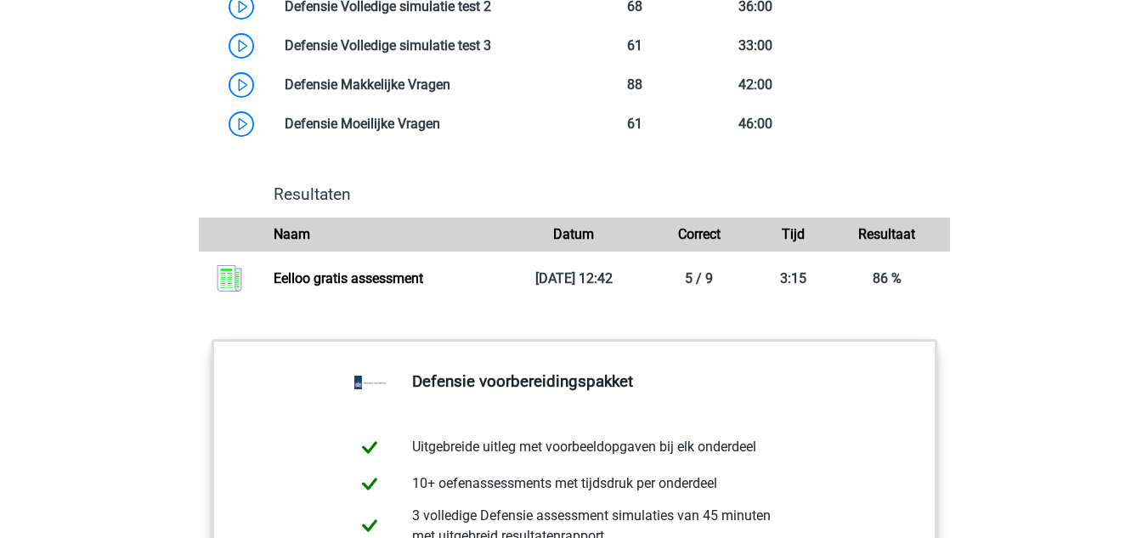
scroll to position [3616, 0]
